Goal: Book appointment/travel/reservation

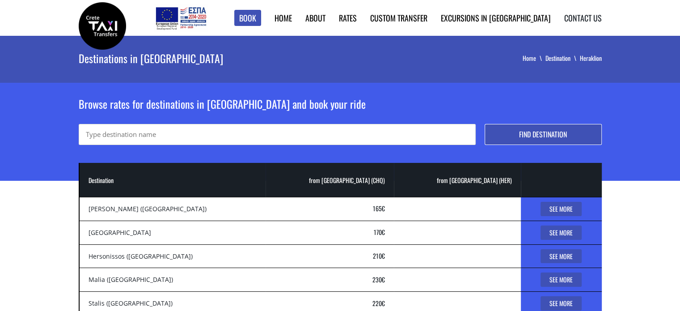
click at [576, 19] on link "Contact us" at bounding box center [584, 18] width 38 height 12
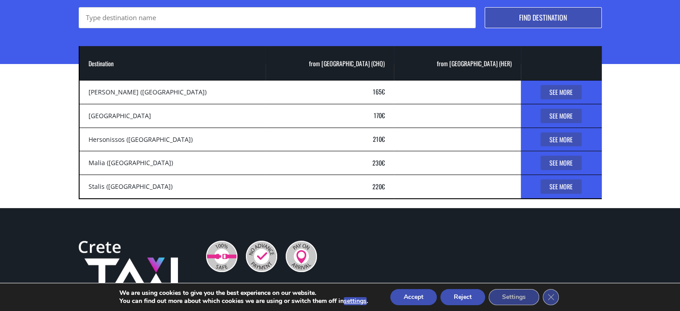
scroll to position [134, 0]
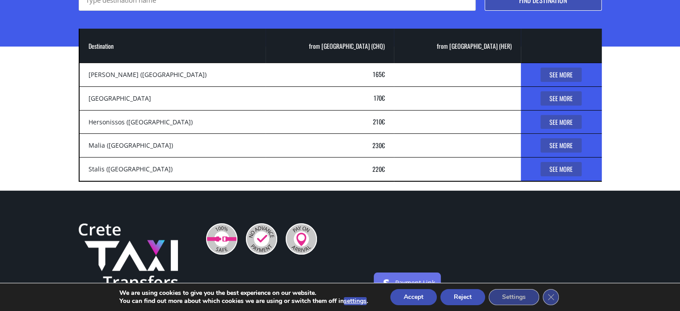
click at [412, 297] on button "Accept" at bounding box center [414, 297] width 47 height 16
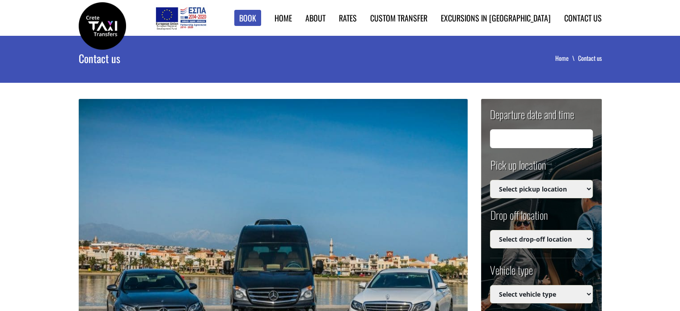
type input "[DATE] 06:15"
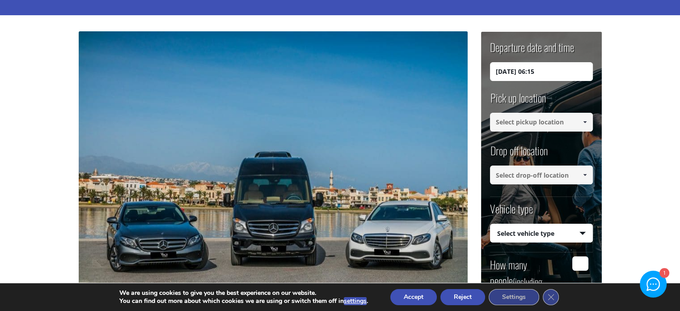
scroll to position [89, 0]
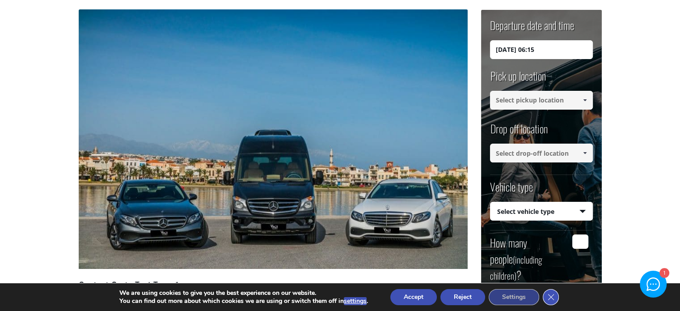
click at [553, 302] on icon "Close GDPR Cookie Banner" at bounding box center [551, 296] width 16 height 13
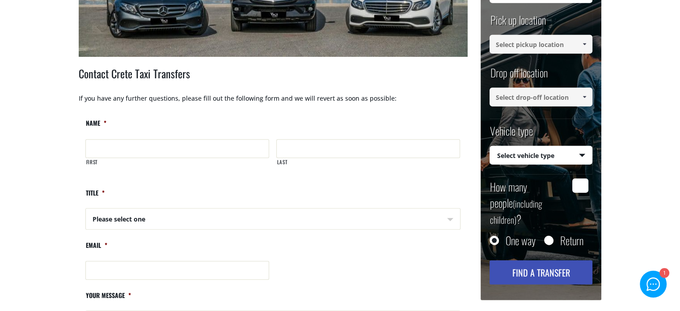
scroll to position [313, 0]
